Goal: Navigation & Orientation: Go to known website

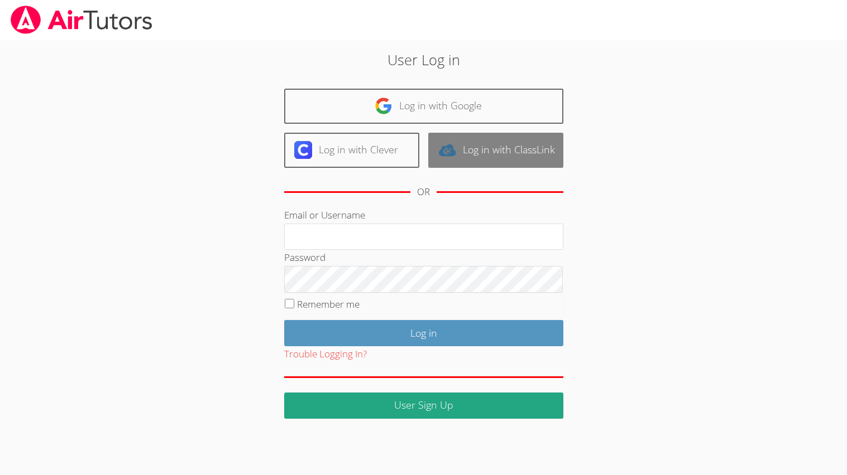
click at [449, 151] on img at bounding box center [447, 150] width 18 height 18
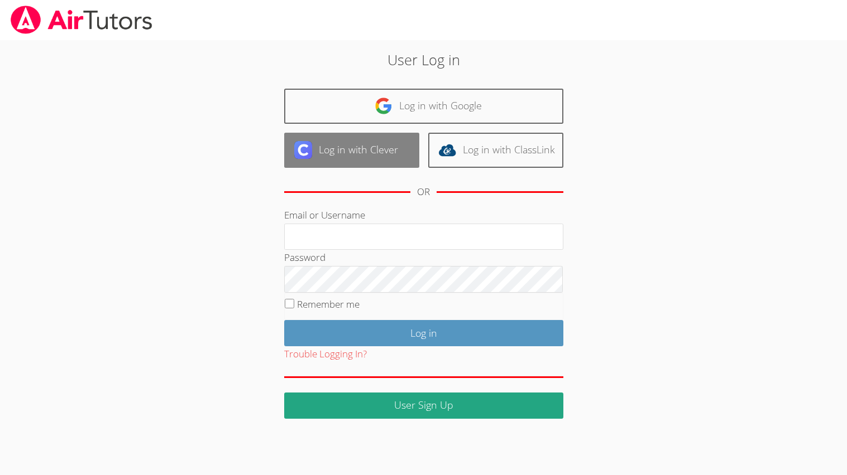
click at [322, 160] on link "Log in with Clever" at bounding box center [351, 150] width 135 height 35
